Goal: Information Seeking & Learning: Learn about a topic

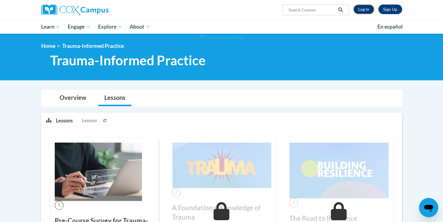
click at [363, 8] on link "Log In" at bounding box center [363, 10] width 21 height 10
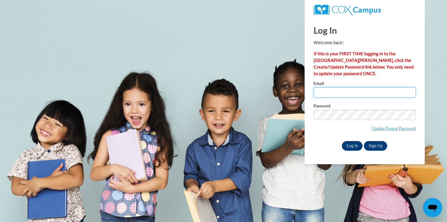
type input "t.marie18@aol.com"
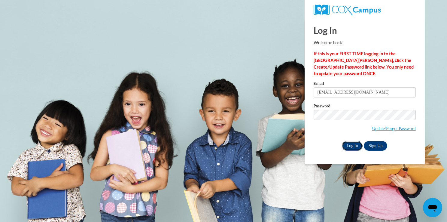
click at [354, 146] on input "Log In" at bounding box center [352, 146] width 21 height 10
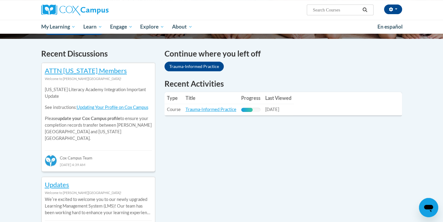
scroll to position [177, 0]
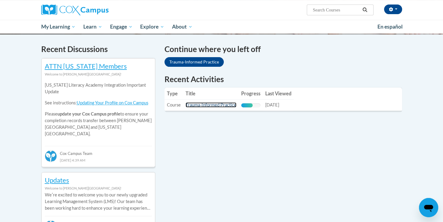
click at [191, 105] on link "Trauma-Informed Practice" at bounding box center [210, 104] width 51 height 5
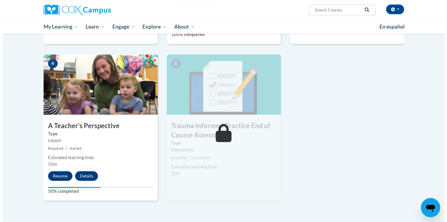
scroll to position [269, 0]
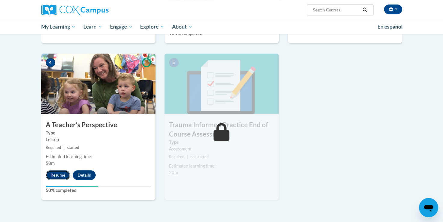
click at [58, 173] on button "Resume" at bounding box center [58, 175] width 24 height 10
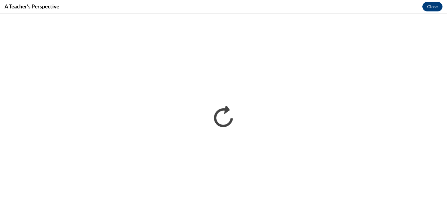
scroll to position [0, 0]
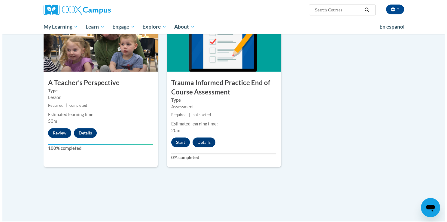
scroll to position [320, 0]
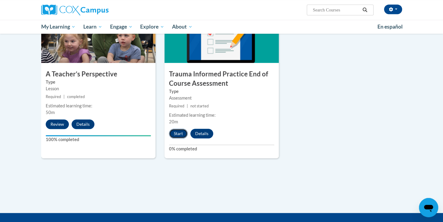
click at [173, 136] on button "Start" at bounding box center [178, 134] width 19 height 10
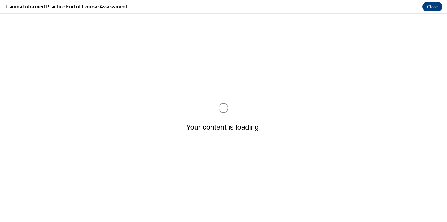
scroll to position [0, 0]
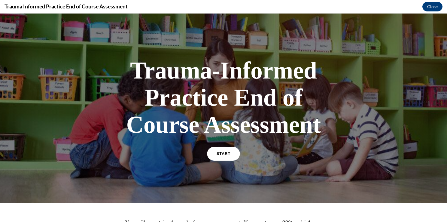
drag, startPoint x: 173, startPoint y: 150, endPoint x: 233, endPoint y: 154, distance: 60.8
click at [233, 154] on link "START" at bounding box center [223, 154] width 33 height 14
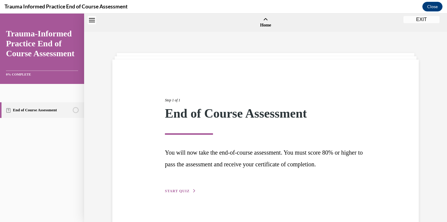
scroll to position [19, 0]
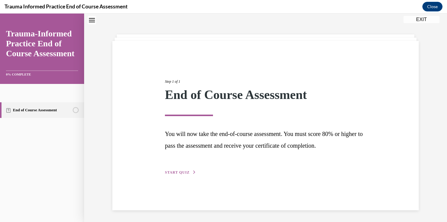
click at [183, 170] on span "START QUIZ" at bounding box center [177, 172] width 25 height 4
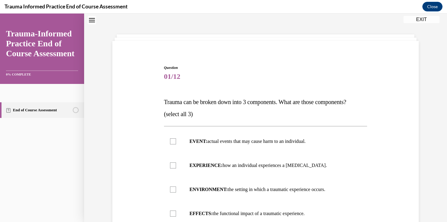
click at [441, 121] on div "Question 01/12 Trauma can be broken down into 3 components. What are those comp…" at bounding box center [265, 175] width 363 height 322
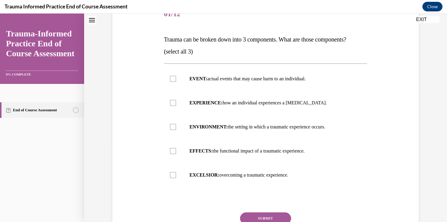
scroll to position [82, 0]
click at [262, 81] on label "EVENT: actual events that may cause harm to an individual." at bounding box center [265, 78] width 203 height 24
click at [176, 81] on input "EVENT: actual events that may cause harm to an individual." at bounding box center [173, 78] width 6 height 6
checkbox input "true"
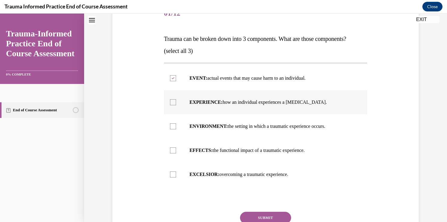
click at [232, 106] on label "EXPERIENCE: how an individual experiences a stressor." at bounding box center [265, 102] width 203 height 24
click at [176, 105] on input "EXPERIENCE: how an individual experiences a stressor." at bounding box center [173, 102] width 6 height 6
checkbox input "true"
click at [226, 126] on p "ENVIRONMENT: the setting in which a traumatic experience occurs." at bounding box center [271, 126] width 163 height 6
click at [176, 126] on input "ENVIRONMENT: the setting in which a traumatic experience occurs." at bounding box center [173, 126] width 6 height 6
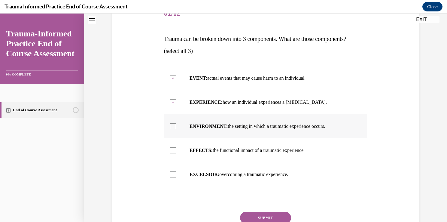
checkbox input "true"
click at [256, 213] on button "SUBMIT" at bounding box center [265, 218] width 51 height 12
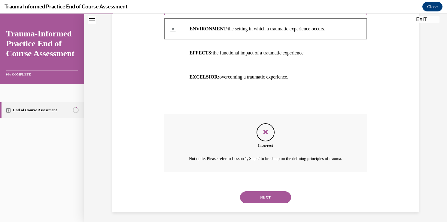
scroll to position [188, 0]
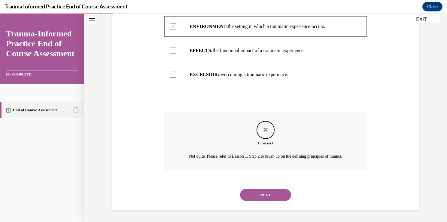
click at [272, 197] on button "NEXT" at bounding box center [265, 195] width 51 height 12
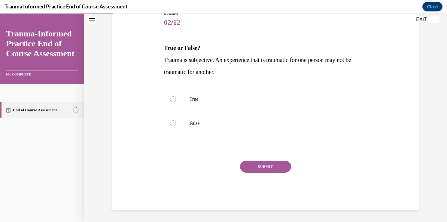
scroll to position [67, 0]
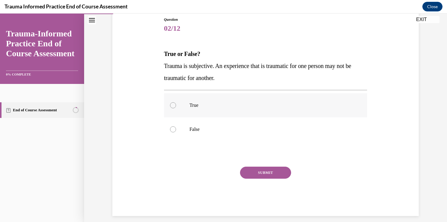
click at [214, 96] on label "True" at bounding box center [265, 105] width 203 height 24
click at [176, 102] on input "True" at bounding box center [173, 105] width 6 height 6
radio input "true"
click at [267, 173] on button "SUBMIT" at bounding box center [265, 172] width 51 height 12
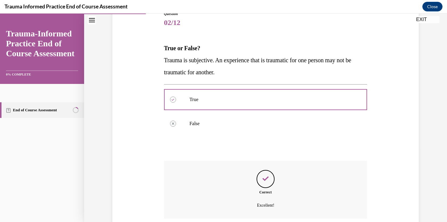
scroll to position [121, 0]
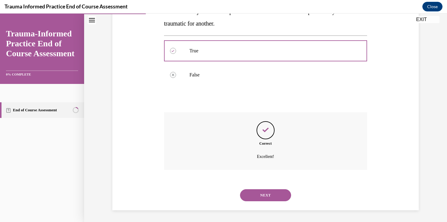
click at [254, 200] on button "NEXT" at bounding box center [265, 195] width 51 height 12
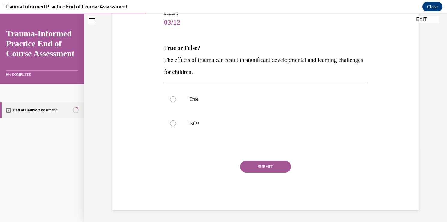
scroll to position [67, 0]
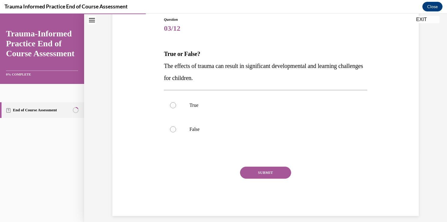
click at [254, 200] on div "SUBMIT NEXT" at bounding box center [265, 190] width 203 height 49
click at [208, 104] on p "True" at bounding box center [271, 105] width 163 height 6
click at [176, 104] on input "True" at bounding box center [173, 105] width 6 height 6
radio input "true"
click at [256, 169] on button "SUBMIT" at bounding box center [265, 172] width 51 height 12
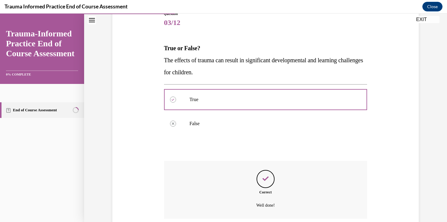
scroll to position [121, 0]
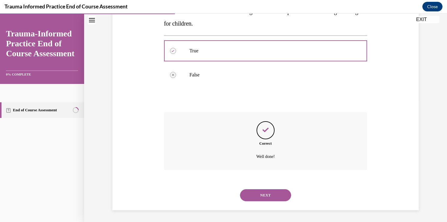
click at [257, 198] on button "NEXT" at bounding box center [265, 195] width 51 height 12
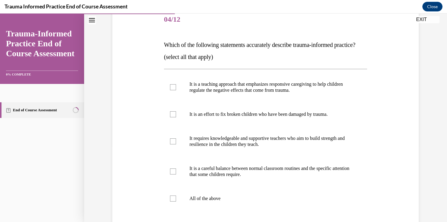
scroll to position [77, 0]
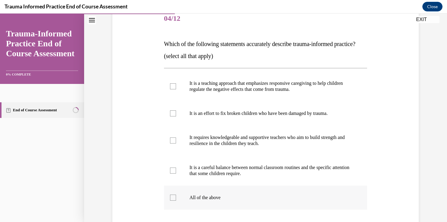
click at [283, 198] on label "All of the above" at bounding box center [265, 197] width 203 height 24
click at [176, 198] on input "All of the above" at bounding box center [173, 197] width 6 height 6
checkbox input "true"
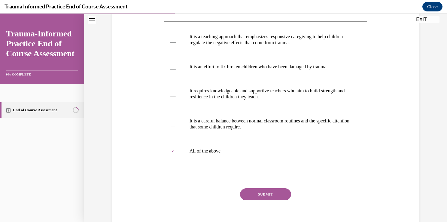
scroll to position [126, 0]
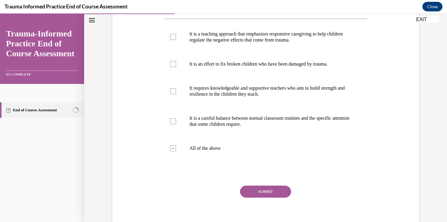
click at [282, 197] on button "SUBMIT" at bounding box center [265, 191] width 51 height 12
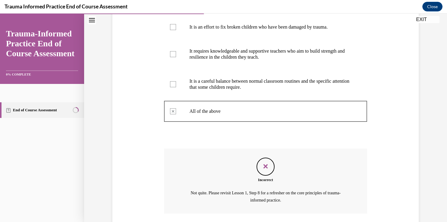
scroll to position [218, 0]
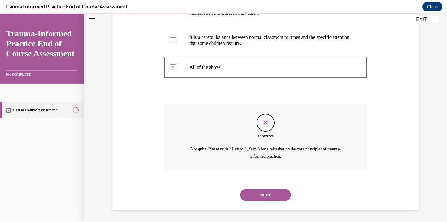
click at [256, 194] on button "NEXT" at bounding box center [265, 195] width 51 height 12
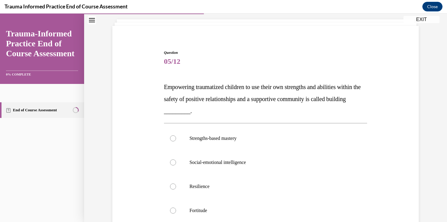
scroll to position [34, 0]
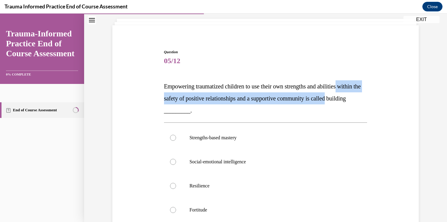
click at [442, 93] on div "Question 05/12 Empowering traumatized children to use their own strengths and a…" at bounding box center [265, 153] width 363 height 310
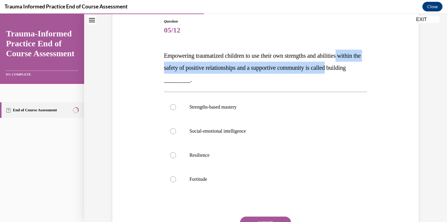
scroll to position [65, 0]
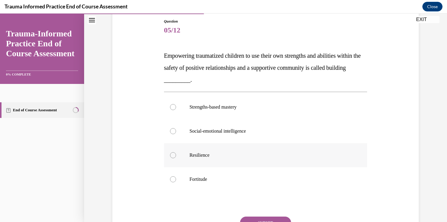
click at [277, 164] on label "Resilience" at bounding box center [265, 155] width 203 height 24
click at [176, 158] on input "Resilience" at bounding box center [173, 155] width 6 height 6
radio input "true"
click at [267, 218] on button "SUBMIT" at bounding box center [265, 222] width 51 height 12
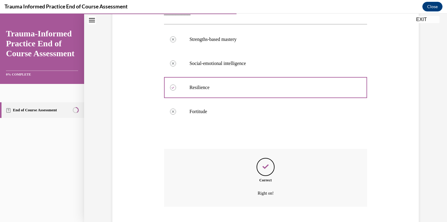
scroll to position [169, 0]
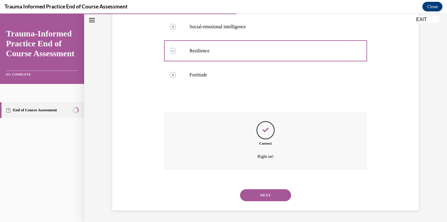
click at [263, 198] on button "NEXT" at bounding box center [265, 195] width 51 height 12
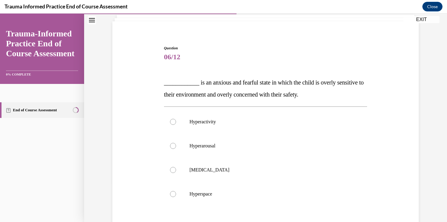
scroll to position [48, 0]
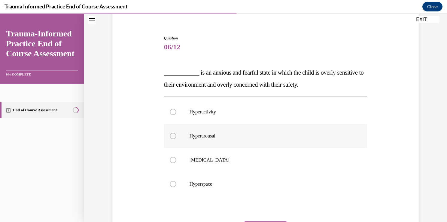
click at [245, 136] on p "Hyperarousal" at bounding box center [271, 136] width 163 height 6
click at [176, 136] on input "Hyperarousal" at bounding box center [173, 136] width 6 height 6
radio input "true"
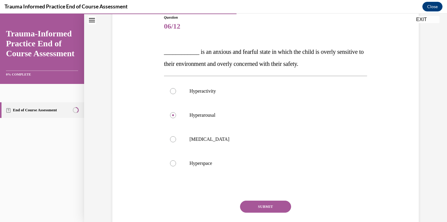
scroll to position [73, 0]
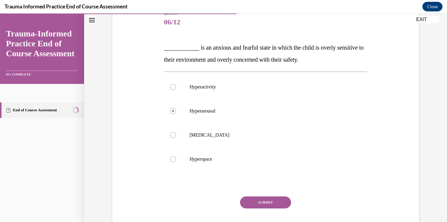
click at [279, 205] on button "SUBMIT" at bounding box center [265, 202] width 51 height 12
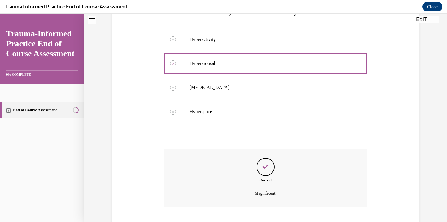
scroll to position [157, 0]
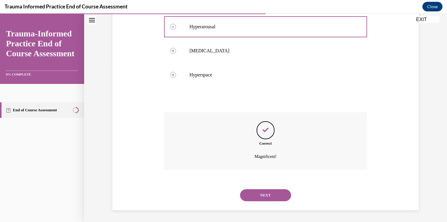
click at [264, 189] on button "NEXT" at bounding box center [265, 195] width 51 height 12
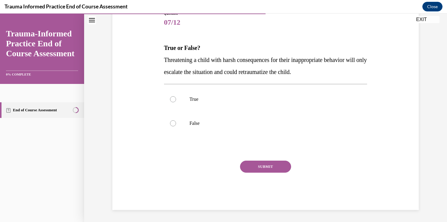
scroll to position [67, 0]
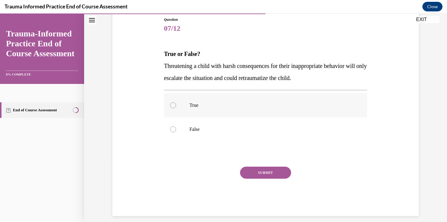
click at [262, 103] on p "True" at bounding box center [271, 105] width 163 height 6
click at [176, 103] on input "True" at bounding box center [173, 105] width 6 height 6
radio input "true"
click at [259, 167] on button "SUBMIT" at bounding box center [265, 172] width 51 height 12
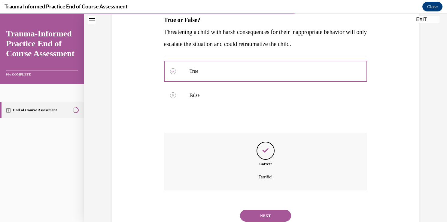
scroll to position [121, 0]
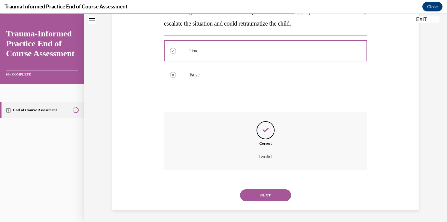
click at [281, 197] on button "NEXT" at bounding box center [265, 195] width 51 height 12
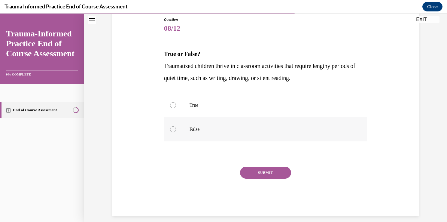
click at [208, 129] on p "False" at bounding box center [271, 129] width 163 height 6
click at [176, 129] on input "False" at bounding box center [173, 129] width 6 height 6
radio input "true"
click at [268, 171] on button "SUBMIT" at bounding box center [265, 172] width 51 height 12
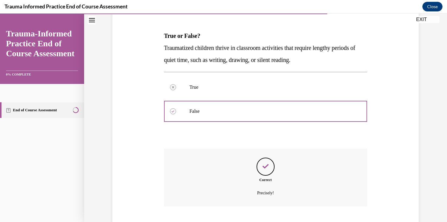
scroll to position [121, 0]
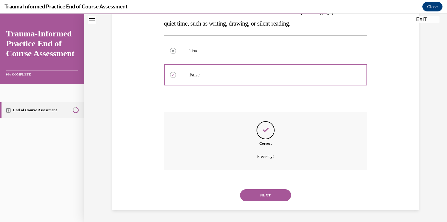
click at [270, 196] on button "NEXT" at bounding box center [265, 195] width 51 height 12
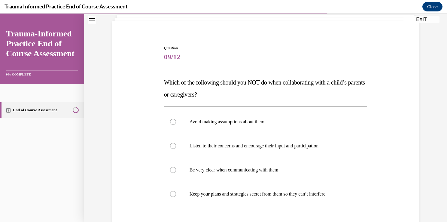
scroll to position [43, 0]
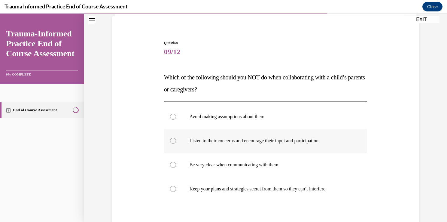
click at [340, 140] on p "Listen to their concerns and encourage their input and participation" at bounding box center [271, 141] width 163 height 6
click at [176, 140] on input "Listen to their concerns and encourage their input and participation" at bounding box center [173, 141] width 6 height 6
radio input "true"
click at [297, 114] on p "Avoid making assumptions about them" at bounding box center [271, 117] width 163 height 6
click at [176, 114] on input "Avoid making assumptions about them" at bounding box center [173, 117] width 6 height 6
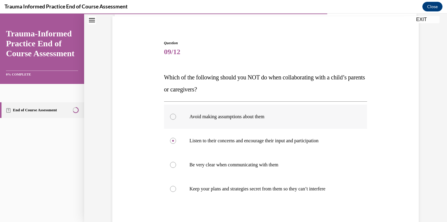
radio input "true"
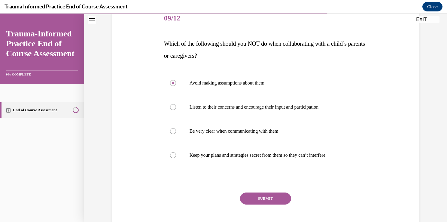
scroll to position [78, 0]
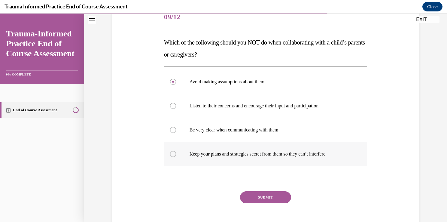
click at [320, 163] on label "Keep your plans and strategies secret from them so they can’t interfere" at bounding box center [265, 154] width 203 height 24
click at [176, 157] on input "Keep your plans and strategies secret from them so they can’t interfere" at bounding box center [173, 154] width 6 height 6
radio input "true"
click at [276, 198] on button "SUBMIT" at bounding box center [265, 197] width 51 height 12
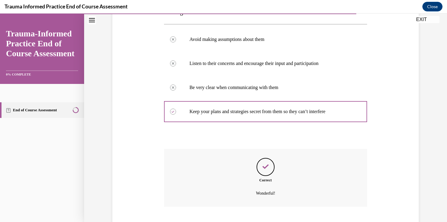
scroll to position [157, 0]
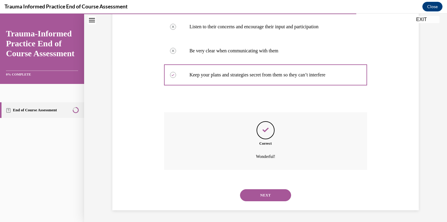
click at [276, 198] on button "NEXT" at bounding box center [265, 195] width 51 height 12
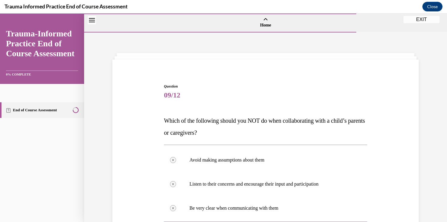
click at [0, 14] on label "Policies around safety, planning, and discipline are never modified, as this op…" at bounding box center [0, 14] width 0 height 0
click at [0, 14] on input "Policies around safety, planning, and discipline are never modified, as this op…" at bounding box center [0, 14] width 0 height 0
checkbox input "true"
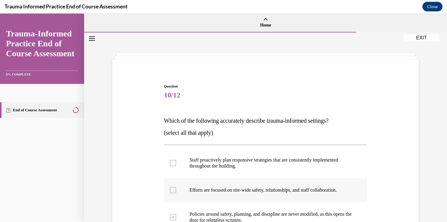
click at [216, 180] on label "Efforts are focused on site-wide safety, relationships, and staff collaboration." at bounding box center [265, 190] width 203 height 24
click at [176, 187] on input "Efforts are focused on site-wide safety, relationships, and staff collaboration." at bounding box center [173, 190] width 6 height 6
checkbox input "true"
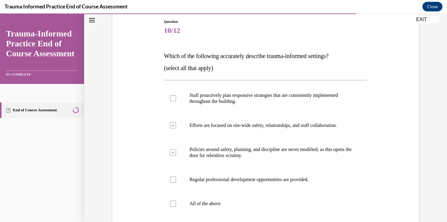
scroll to position [67, 0]
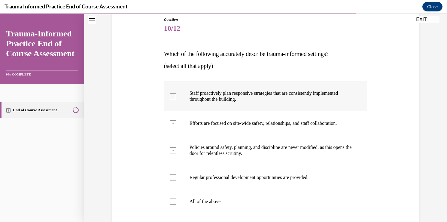
click at [198, 107] on label "Staff proactively plan responsive strategies that are consistently implemented …" at bounding box center [265, 96] width 203 height 30
click at [176, 99] on input "Staff proactively plan responsive strategies that are consistently implemented …" at bounding box center [173, 96] width 6 height 6
checkbox input "true"
click at [206, 205] on label "All of the above" at bounding box center [265, 201] width 203 height 24
click at [176, 204] on input "All of the above" at bounding box center [173, 201] width 6 height 6
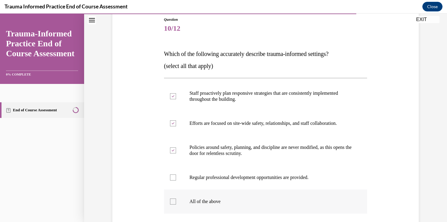
checkbox input "true"
click at [216, 172] on label "Regular professional development opportunities are provided." at bounding box center [265, 177] width 203 height 24
click at [176, 174] on input "Regular professional development opportunities are provided." at bounding box center [173, 177] width 6 height 6
click at [215, 171] on label "Regular professional development opportunities are provided." at bounding box center [265, 177] width 203 height 24
click at [176, 174] on input "Regular professional development opportunities are provided." at bounding box center [173, 177] width 6 height 6
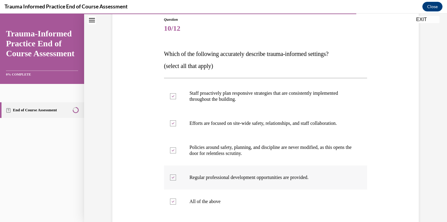
checkbox input "false"
click at [221, 146] on p "Policies around safety, planning, and discipline are never modified, as this op…" at bounding box center [271, 150] width 163 height 12
click at [176, 147] on input "Policies around safety, planning, and discipline are never modified, as this op…" at bounding box center [173, 150] width 6 height 6
checkbox input "false"
click at [223, 117] on label "Efforts are focused on site-wide safety, relationships, and staff collaboration." at bounding box center [265, 123] width 203 height 24
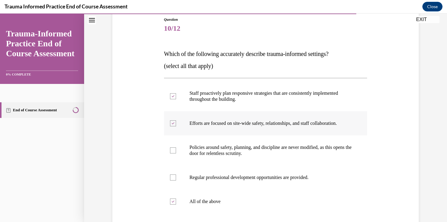
click at [176, 120] on input "Efforts are focused on site-wide safety, relationships, and staff collaboration." at bounding box center [173, 123] width 6 height 6
checkbox input "false"
click at [226, 99] on p "Staff proactively plan responsive strategies that are consistently implemented …" at bounding box center [271, 96] width 163 height 12
click at [176, 99] on input "Staff proactively plan responsive strategies that are consistently implemented …" at bounding box center [173, 96] width 6 height 6
checkbox input "false"
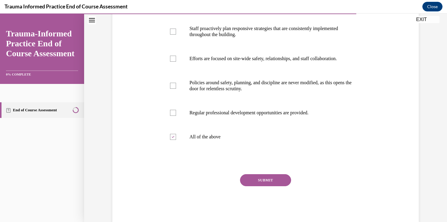
scroll to position [145, 0]
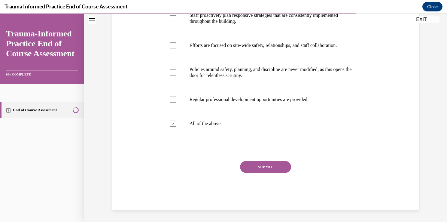
click at [272, 165] on button "SUBMIT" at bounding box center [265, 167] width 51 height 12
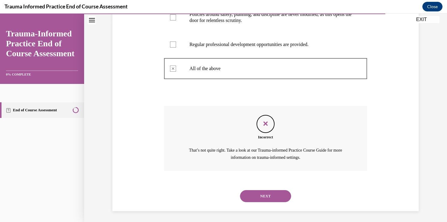
scroll to position [200, 0]
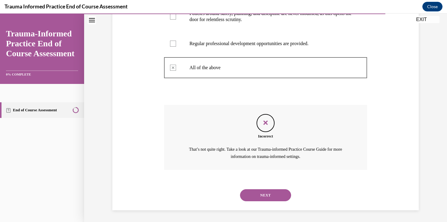
click at [263, 195] on button "NEXT" at bounding box center [265, 195] width 51 height 12
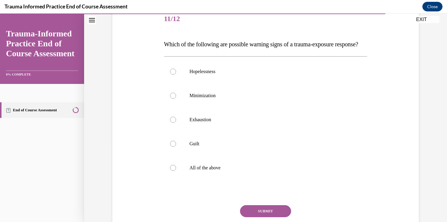
scroll to position [78, 0]
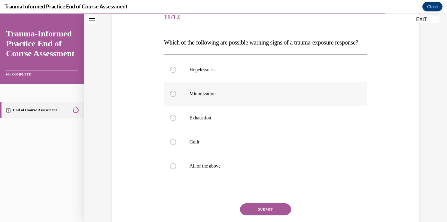
click at [205, 106] on label "Minimization" at bounding box center [265, 94] width 203 height 24
click at [176, 97] on input "Minimization" at bounding box center [173, 94] width 6 height 6
radio input "true"
click at [204, 167] on label "All of the above" at bounding box center [265, 166] width 203 height 24
click at [176, 167] on input "All of the above" at bounding box center [173, 166] width 6 height 6
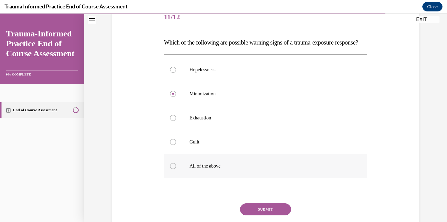
radio input "true"
click at [251, 215] on button "SUBMIT" at bounding box center [265, 209] width 51 height 12
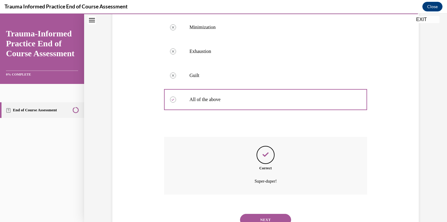
scroll to position [181, 0]
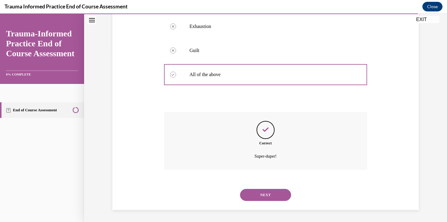
click at [262, 197] on button "NEXT" at bounding box center [265, 195] width 51 height 12
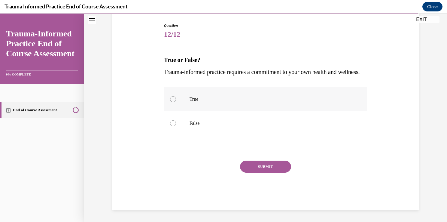
click at [183, 105] on label "True" at bounding box center [265, 99] width 203 height 24
click at [176, 102] on input "True" at bounding box center [173, 99] width 6 height 6
radio input "true"
click at [254, 172] on button "SUBMIT" at bounding box center [265, 166] width 51 height 12
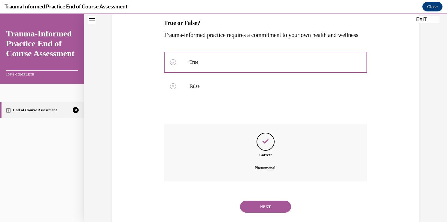
scroll to position [121, 0]
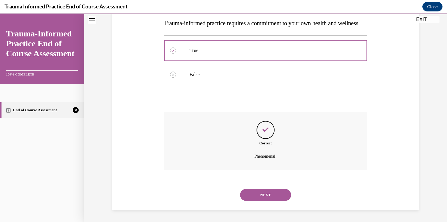
click at [253, 196] on button "NEXT" at bounding box center [265, 195] width 51 height 12
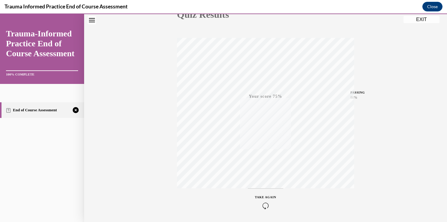
scroll to position [99, 0]
click at [270, 185] on icon "button" at bounding box center [265, 185] width 21 height 7
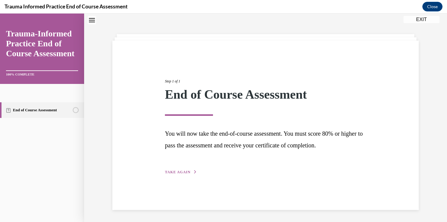
scroll to position [19, 0]
click at [178, 174] on button "TAKE AGAIN" at bounding box center [181, 171] width 32 height 5
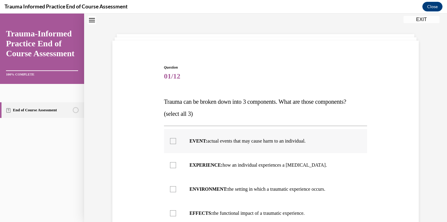
click at [197, 148] on label "EVENT: actual events that may cause harm to an individual." at bounding box center [265, 141] width 203 height 24
click at [176, 144] on input "EVENT: actual events that may cause harm to an individual." at bounding box center [173, 141] width 6 height 6
checkbox input "true"
click at [275, 163] on p "EXPERIENCE: how an individual experiences a stressor." at bounding box center [271, 165] width 163 height 6
click at [176, 163] on input "EXPERIENCE: how an individual experiences a stressor." at bounding box center [173, 165] width 6 height 6
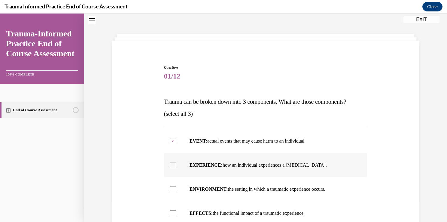
checkbox input "true"
click at [272, 211] on p "EFFECTS: the functional impact of a traumatic experience." at bounding box center [271, 213] width 163 height 6
click at [176, 211] on input "EFFECTS: the functional impact of a traumatic experience." at bounding box center [173, 213] width 6 height 6
checkbox input "true"
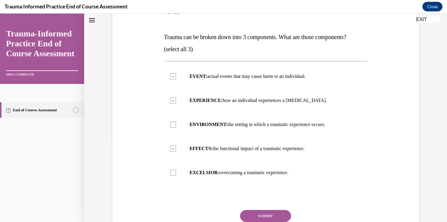
scroll to position [95, 0]
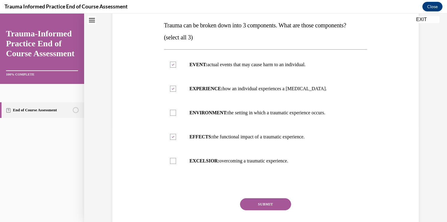
click at [276, 205] on button "SUBMIT" at bounding box center [265, 204] width 51 height 12
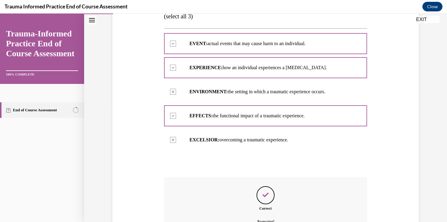
scroll to position [181, 0]
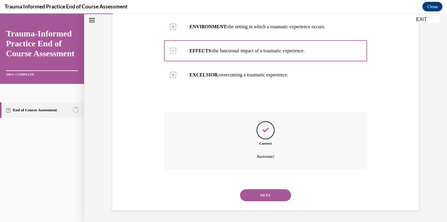
click at [270, 197] on button "NEXT" at bounding box center [265, 195] width 51 height 12
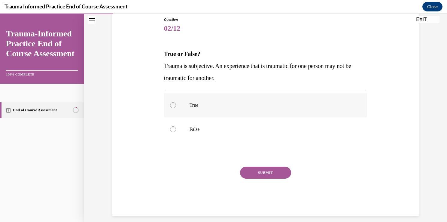
click at [224, 116] on label "True" at bounding box center [265, 105] width 203 height 24
click at [176, 108] on input "True" at bounding box center [173, 105] width 6 height 6
radio input "true"
click at [252, 172] on button "SUBMIT" at bounding box center [265, 172] width 51 height 12
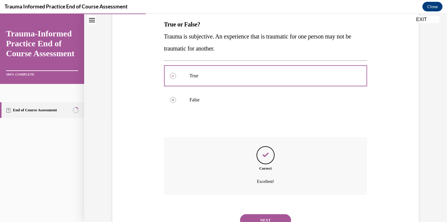
scroll to position [121, 0]
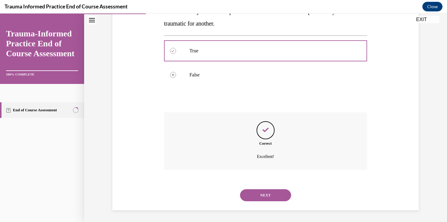
click at [259, 194] on button "NEXT" at bounding box center [265, 195] width 51 height 12
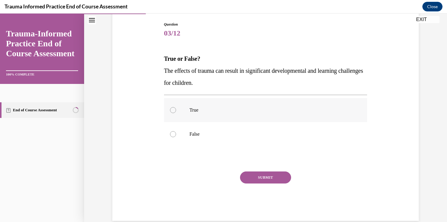
click at [208, 108] on label "True" at bounding box center [265, 110] width 203 height 24
click at [176, 108] on input "True" at bounding box center [173, 110] width 6 height 6
radio input "true"
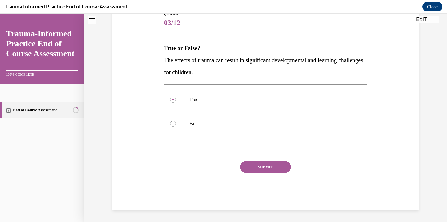
click at [254, 166] on button "SUBMIT" at bounding box center [265, 167] width 51 height 12
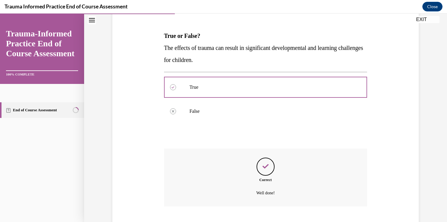
scroll to position [121, 0]
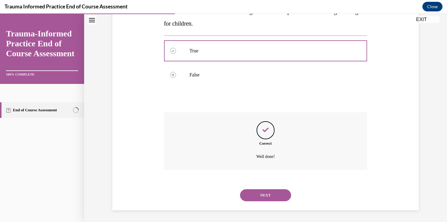
click at [267, 190] on button "NEXT" at bounding box center [265, 195] width 51 height 12
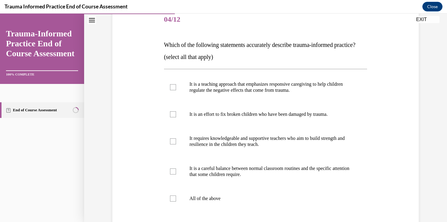
scroll to position [101, 0]
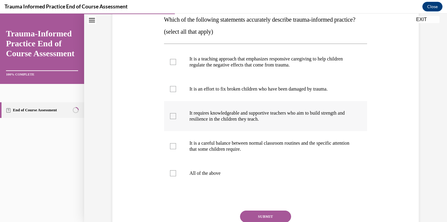
click at [255, 131] on label "It requires knowledgeable and supportive teachers who aim to build strength and…" at bounding box center [265, 116] width 203 height 30
click at [176, 119] on input "It requires knowledgeable and supportive teachers who aim to build strength and…" at bounding box center [173, 116] width 6 height 6
checkbox input "true"
click at [301, 68] on p "It is a teaching approach that emphasizes responsive caregiving to help childre…" at bounding box center [271, 62] width 163 height 12
click at [176, 65] on input "It is a teaching approach that emphasizes responsive caregiving to help childre…" at bounding box center [173, 62] width 6 height 6
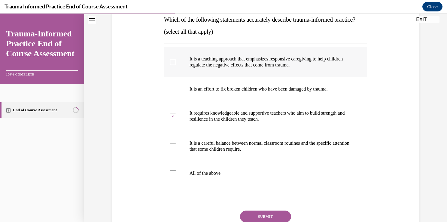
checkbox input "true"
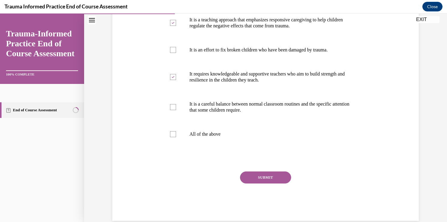
scroll to position [161, 0]
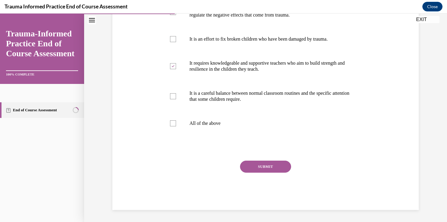
click at [280, 168] on button "SUBMIT" at bounding box center [265, 166] width 51 height 12
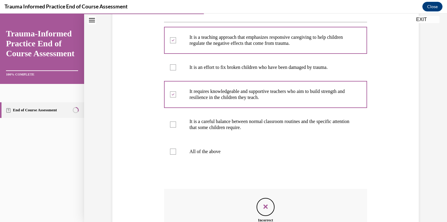
scroll to position [218, 0]
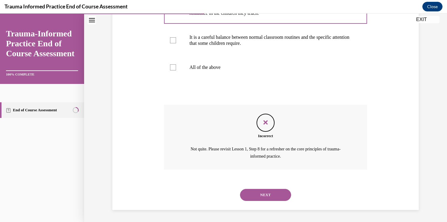
click at [266, 195] on button "NEXT" at bounding box center [265, 195] width 51 height 12
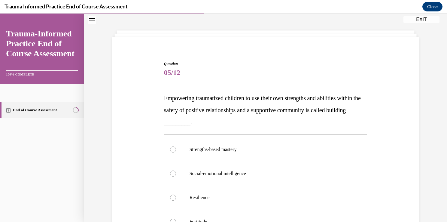
scroll to position [30, 0]
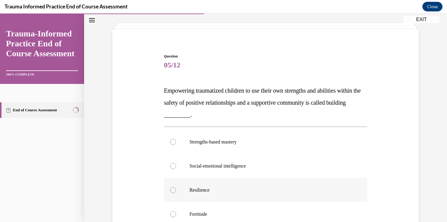
click at [226, 180] on label "Resilience" at bounding box center [265, 190] width 203 height 24
click at [176, 187] on input "Resilience" at bounding box center [173, 190] width 6 height 6
radio input "true"
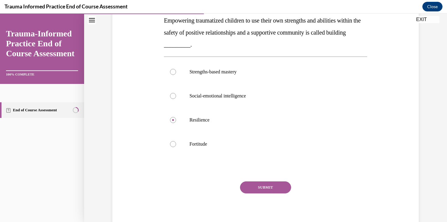
click at [255, 183] on button "SUBMIT" at bounding box center [265, 187] width 51 height 12
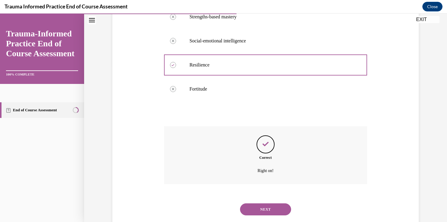
scroll to position [169, 0]
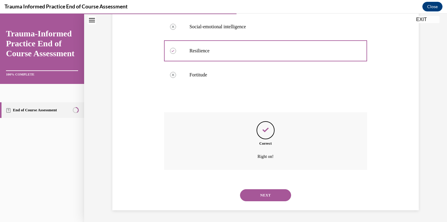
click at [280, 197] on button "NEXT" at bounding box center [265, 195] width 51 height 12
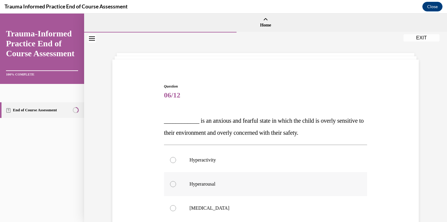
click at [221, 191] on label "Hyperarousal" at bounding box center [265, 184] width 203 height 24
click at [176, 187] on input "Hyperarousal" at bounding box center [173, 184] width 6 height 6
radio input "true"
click at [442, 64] on div "Question 06/12 ____________ is an anxious and fearful state in which the child …" at bounding box center [265, 181] width 363 height 298
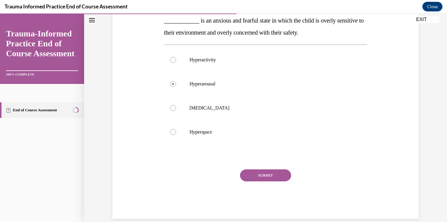
scroll to position [102, 0]
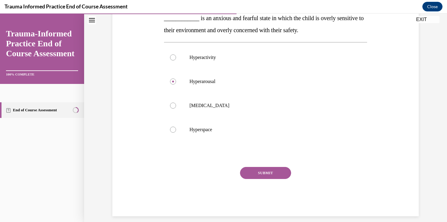
click at [261, 163] on div "Question 06/12 ____________ is an anxious and fearful state in which the child …" at bounding box center [265, 98] width 203 height 235
click at [253, 173] on button "SUBMIT" at bounding box center [265, 173] width 51 height 12
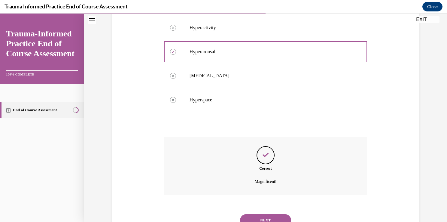
scroll to position [157, 0]
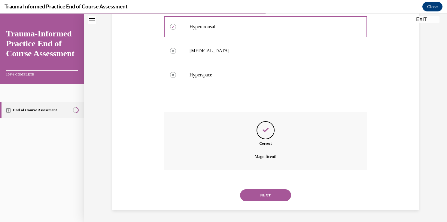
click at [278, 194] on button "NEXT" at bounding box center [265, 195] width 51 height 12
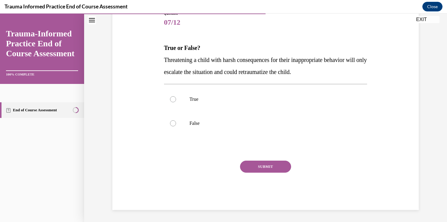
scroll to position [67, 0]
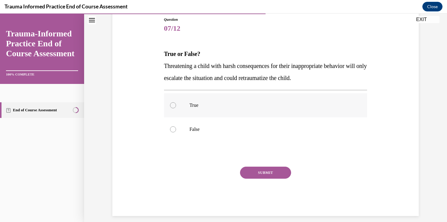
click at [269, 96] on label "True" at bounding box center [265, 105] width 203 height 24
click at [176, 102] on input "True" at bounding box center [173, 105] width 6 height 6
radio input "true"
click at [265, 172] on button "SUBMIT" at bounding box center [265, 172] width 51 height 12
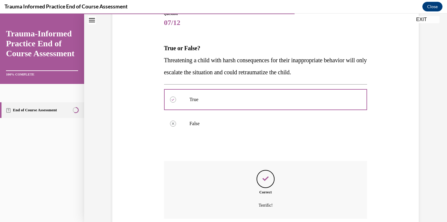
scroll to position [121, 0]
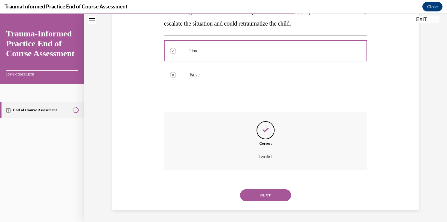
click at [264, 193] on button "NEXT" at bounding box center [265, 195] width 51 height 12
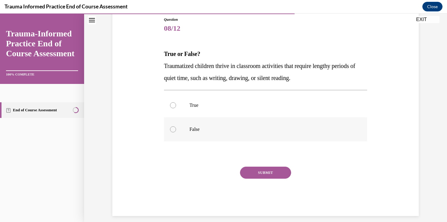
click at [216, 134] on label "False" at bounding box center [265, 129] width 203 height 24
click at [176, 132] on input "False" at bounding box center [173, 129] width 6 height 6
radio input "true"
click at [265, 174] on button "SUBMIT" at bounding box center [265, 172] width 51 height 12
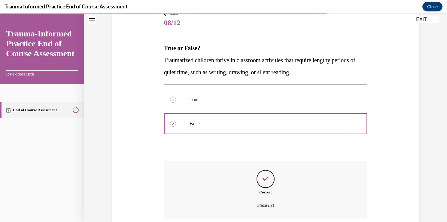
scroll to position [121, 0]
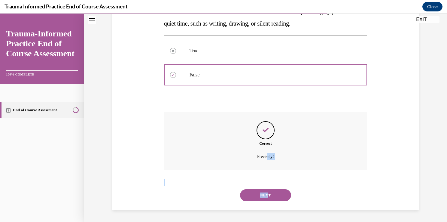
drag, startPoint x: 265, startPoint y: 174, endPoint x: 264, endPoint y: 197, distance: 22.8
click at [264, 197] on div "Question 08/12 True or False? Traumatized children thrive in classroom activiti…" at bounding box center [265, 86] width 203 height 248
click at [264, 197] on button "NEXT" at bounding box center [265, 195] width 51 height 12
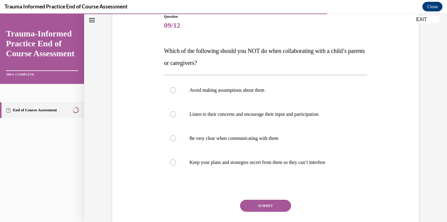
scroll to position [95, 0]
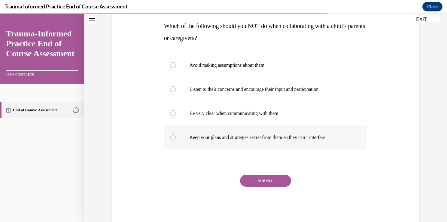
click at [296, 133] on label "Keep your plans and strategies secret from them so they can’t interfere" at bounding box center [265, 137] width 203 height 24
click at [176, 134] on input "Keep your plans and strategies secret from them so they can’t interfere" at bounding box center [173, 137] width 6 height 6
radio input "true"
click at [276, 181] on button "SUBMIT" at bounding box center [265, 181] width 51 height 12
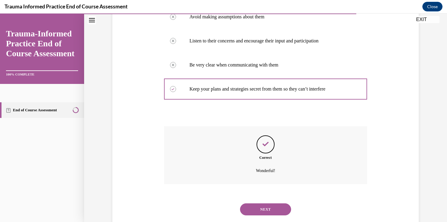
scroll to position [157, 0]
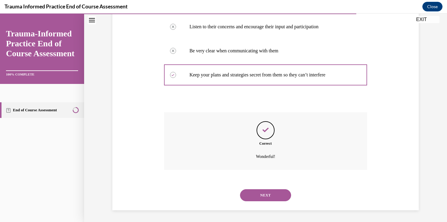
click at [255, 198] on button "NEXT" at bounding box center [265, 195] width 51 height 12
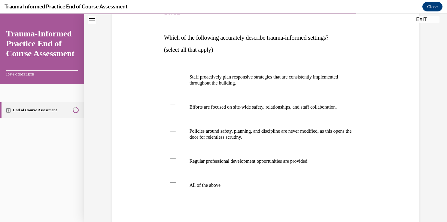
scroll to position [84, 0]
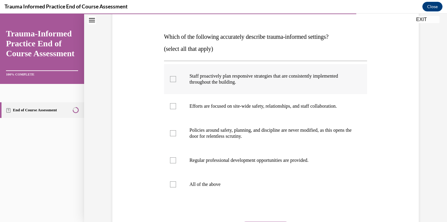
click at [280, 80] on p "Staff proactively plan responsive strategies that are consistently implemented …" at bounding box center [271, 79] width 163 height 12
click at [176, 80] on input "Staff proactively plan responsive strategies that are consistently implemented …" at bounding box center [173, 79] width 6 height 6
checkbox input "true"
click at [256, 141] on label "Policies around safety, planning, and discipline are never modified, as this op…" at bounding box center [265, 133] width 203 height 30
click at [176, 136] on input "Policies around safety, planning, and discipline are never modified, as this op…" at bounding box center [173, 133] width 6 height 6
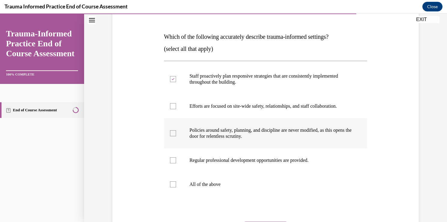
checkbox input "true"
click at [242, 112] on label "Efforts are focused on site-wide safety, relationships, and staff collaboration." at bounding box center [265, 106] width 203 height 24
click at [176, 109] on input "Efforts are focused on site-wide safety, relationships, and staff collaboration." at bounding box center [173, 106] width 6 height 6
checkbox input "true"
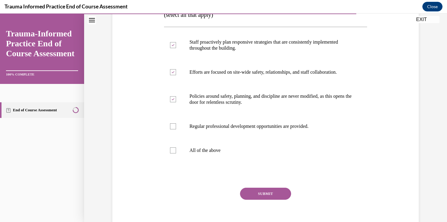
click at [276, 191] on button "SUBMIT" at bounding box center [265, 194] width 51 height 12
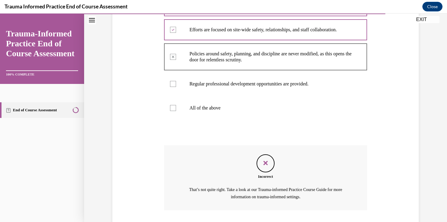
scroll to position [200, 0]
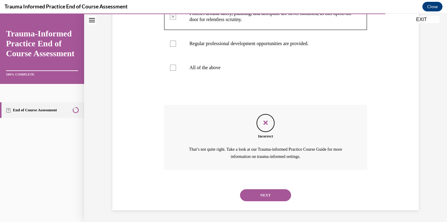
click at [255, 195] on button "NEXT" at bounding box center [265, 195] width 51 height 12
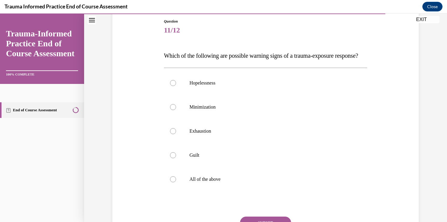
scroll to position [68, 0]
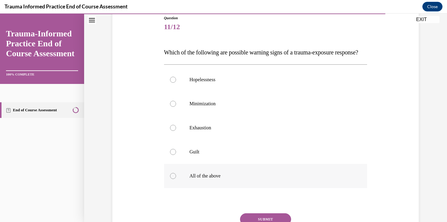
click at [279, 188] on label "All of the above" at bounding box center [265, 176] width 203 height 24
click at [176, 179] on input "All of the above" at bounding box center [173, 176] width 6 height 6
radio input "true"
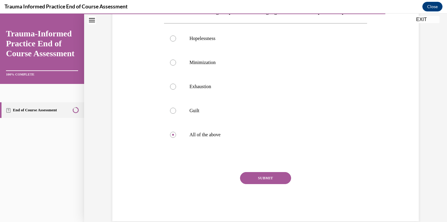
scroll to position [114, 0]
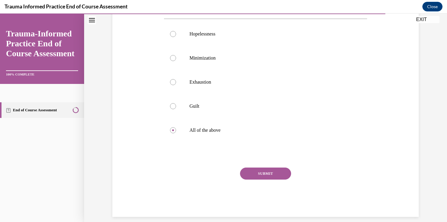
click at [261, 179] on button "SUBMIT" at bounding box center [265, 173] width 51 height 12
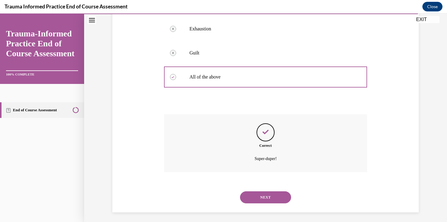
scroll to position [181, 0]
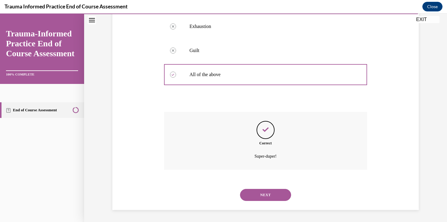
click at [269, 198] on button "NEXT" at bounding box center [265, 195] width 51 height 12
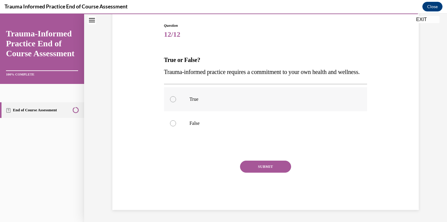
click at [224, 110] on label "True" at bounding box center [265, 99] width 203 height 24
click at [176, 102] on input "True" at bounding box center [173, 99] width 6 height 6
radio input "true"
click at [265, 171] on button "SUBMIT" at bounding box center [265, 166] width 51 height 12
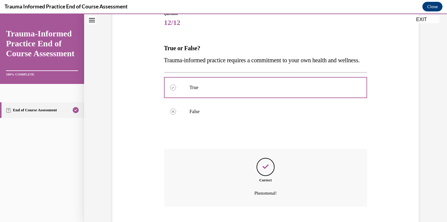
scroll to position [121, 0]
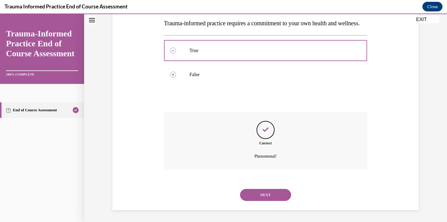
click at [268, 199] on button "NEXT" at bounding box center [265, 195] width 51 height 12
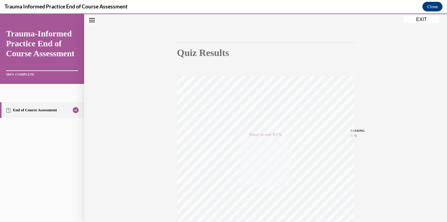
scroll to position [23, 0]
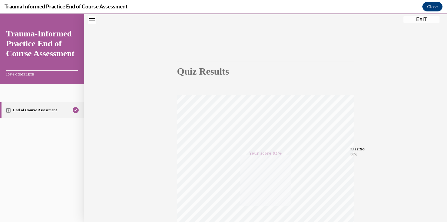
click at [418, 21] on button "EXIT" at bounding box center [422, 19] width 36 height 7
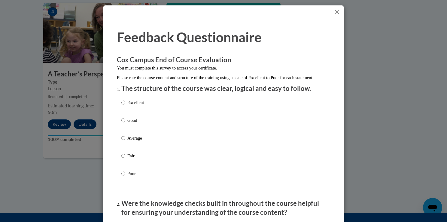
click at [138, 141] on p "Average" at bounding box center [135, 138] width 17 height 7
click at [125, 141] on input "Average" at bounding box center [123, 138] width 4 height 7
radio input "true"
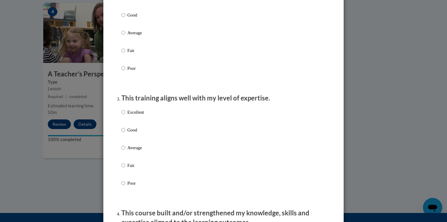
scroll to position [230, 0]
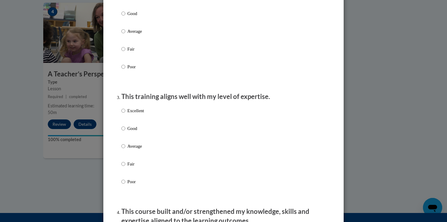
click at [139, 26] on label "Good" at bounding box center [132, 18] width 23 height 16
click at [125, 17] on input "Good" at bounding box center [123, 13] width 4 height 7
radio input "true"
click at [134, 149] on p "Average" at bounding box center [135, 146] width 17 height 7
click at [125, 149] on input "Average" at bounding box center [123, 146] width 4 height 7
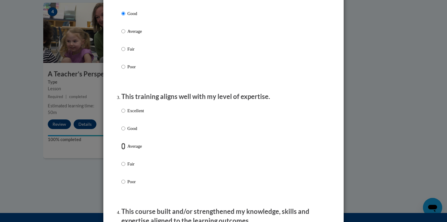
radio input "true"
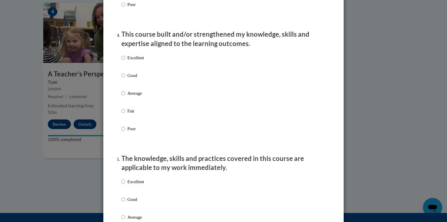
scroll to position [412, 0]
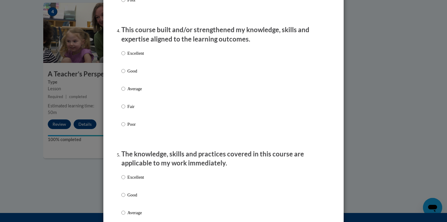
click at [135, 84] on label "Good" at bounding box center [132, 76] width 23 height 16
click at [125, 74] on input "Good" at bounding box center [123, 71] width 4 height 7
radio input "true"
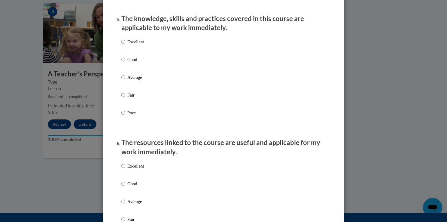
scroll to position [552, 0]
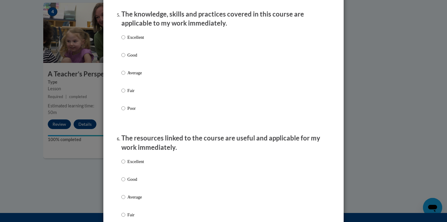
click at [137, 84] on label "Average" at bounding box center [132, 77] width 23 height 16
click at [125, 76] on input "Average" at bounding box center [123, 72] width 4 height 7
radio input "true"
click at [132, 200] on p "Average" at bounding box center [135, 197] width 17 height 7
click at [125, 200] on input "Average" at bounding box center [123, 197] width 4 height 7
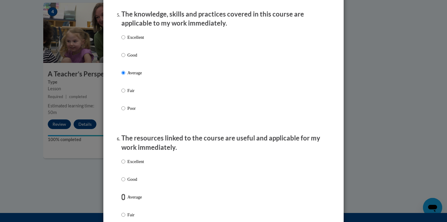
radio input "true"
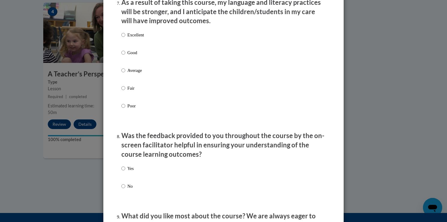
scroll to position [814, 0]
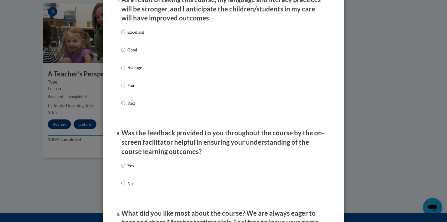
click at [132, 71] on p "Average" at bounding box center [135, 67] width 17 height 7
click at [125, 71] on input "Average" at bounding box center [123, 67] width 4 height 7
radio input "true"
click at [131, 175] on label "Yes" at bounding box center [127, 170] width 12 height 16
click at [125, 169] on input "Yes" at bounding box center [123, 165] width 4 height 7
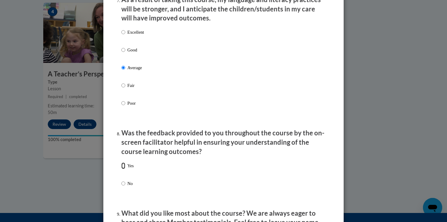
radio input "true"
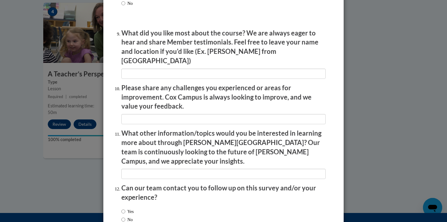
scroll to position [999, 0]
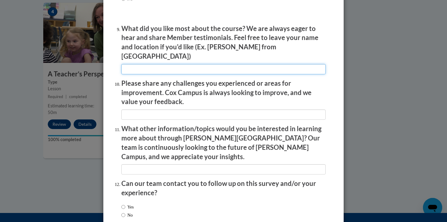
click at [276, 64] on input "textbox" at bounding box center [223, 69] width 204 height 10
type input "its over"
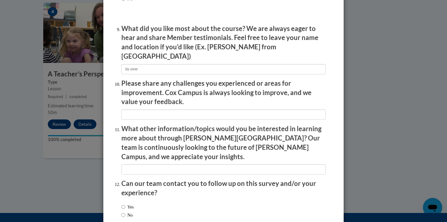
type input "it went to long"
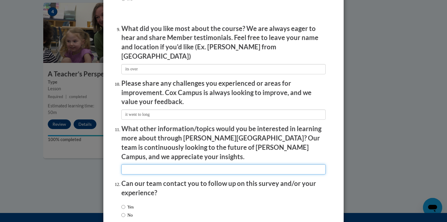
type input "more on infants"
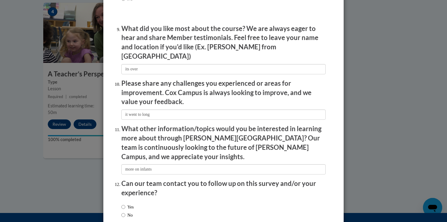
scroll to position [1030, 0]
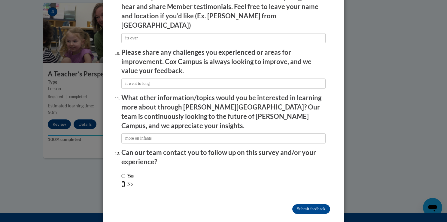
click at [123, 181] on input "No" at bounding box center [123, 184] width 4 height 7
radio input "true"
click at [306, 204] on input "Submit feedback" at bounding box center [311, 209] width 38 height 10
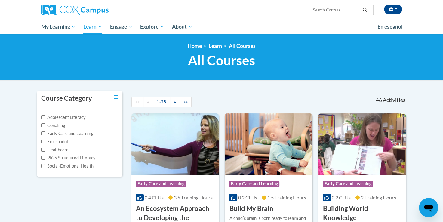
click at [72, 133] on label "Early Care and Learning" at bounding box center [67, 133] width 52 height 7
click at [45, 133] on input "Early Care and Learning" at bounding box center [43, 133] width 4 height 4
checkbox input "true"
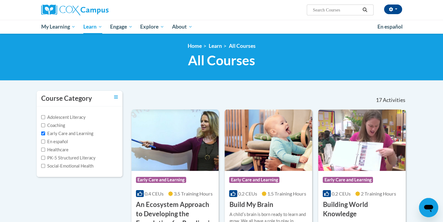
click at [90, 160] on label "PK-5 Structured Literacy" at bounding box center [68, 157] width 54 height 7
click at [45, 160] on input "PK-5 Structured Literacy" at bounding box center [43, 158] width 4 height 4
checkbox input "true"
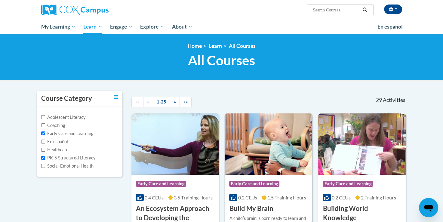
click at [75, 134] on label "Early Care and Learning" at bounding box center [67, 133] width 52 height 7
click at [45, 134] on input "Early Care and Learning" at bounding box center [43, 133] width 4 height 4
checkbox input "false"
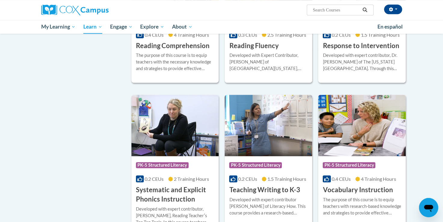
scroll to position [483, 0]
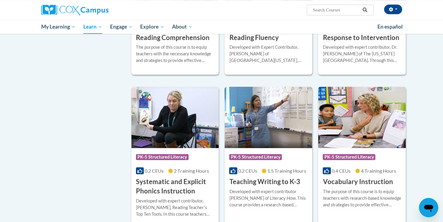
click at [386, 180] on h3 "Vocabulary Instruction" at bounding box center [357, 181] width 70 height 9
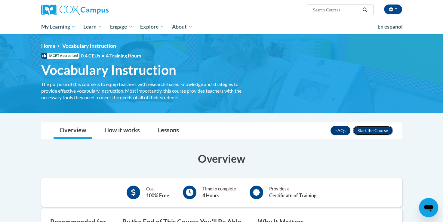
click at [379, 129] on button "Enroll" at bounding box center [372, 131] width 40 height 10
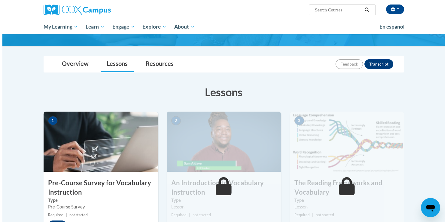
scroll to position [50, 0]
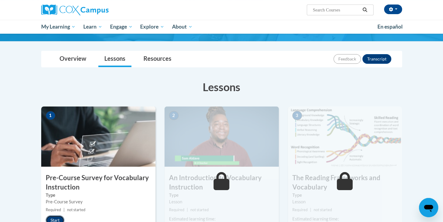
click at [57, 218] on button "Start" at bounding box center [55, 220] width 19 height 10
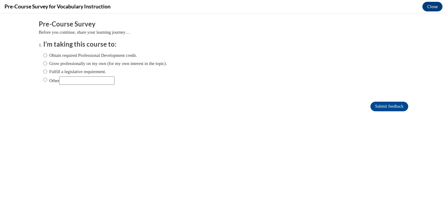
scroll to position [0, 0]
click at [83, 65] on label "Grow professionally on my own (for my own interest in the topic)." at bounding box center [105, 63] width 124 height 7
click at [47, 65] on input "Grow professionally on my own (for my own interest in the topic)." at bounding box center [45, 63] width 4 height 7
radio input "true"
click at [376, 103] on input "Submit feedback" at bounding box center [390, 107] width 38 height 10
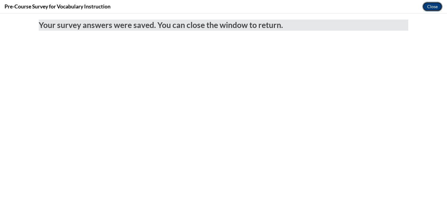
click at [431, 6] on button "Close" at bounding box center [433, 7] width 20 height 10
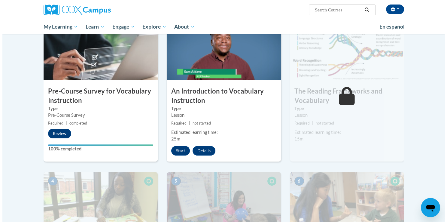
scroll to position [159, 0]
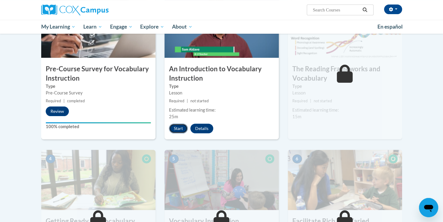
click at [179, 126] on button "Start" at bounding box center [178, 129] width 19 height 10
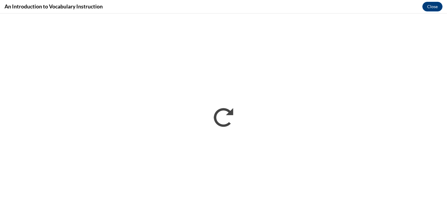
scroll to position [0, 0]
